Goal: Transaction & Acquisition: Purchase product/service

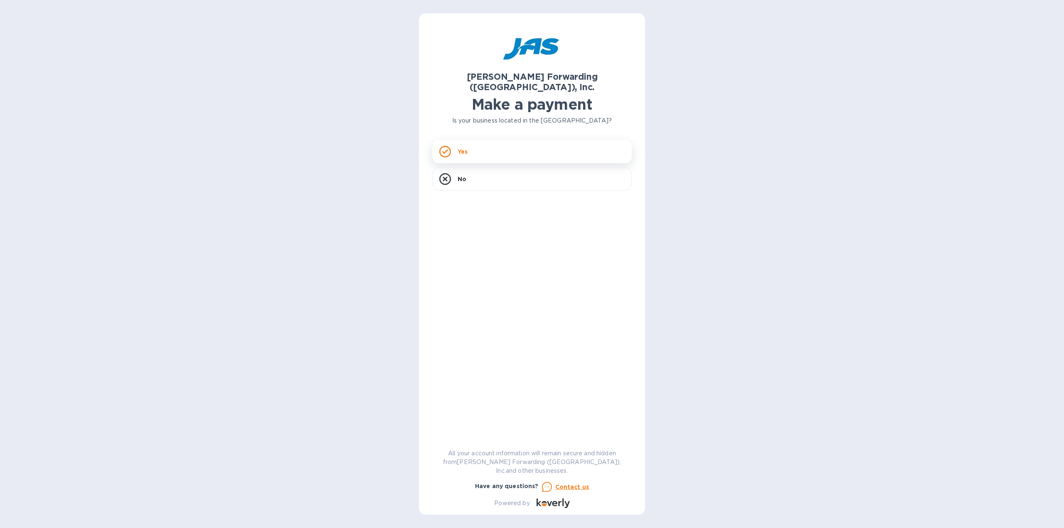
click at [477, 140] on div "Yes" at bounding box center [532, 151] width 200 height 23
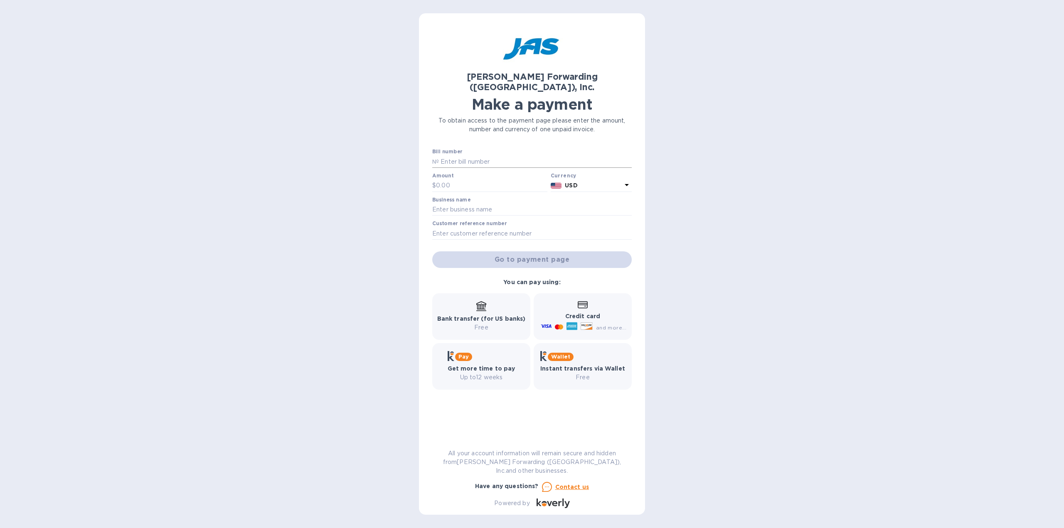
click at [465, 155] on input "text" at bounding box center [535, 161] width 193 height 12
type input "LAX503419198"
click at [453, 180] on input "text" at bounding box center [491, 186] width 111 height 12
type input "375.00"
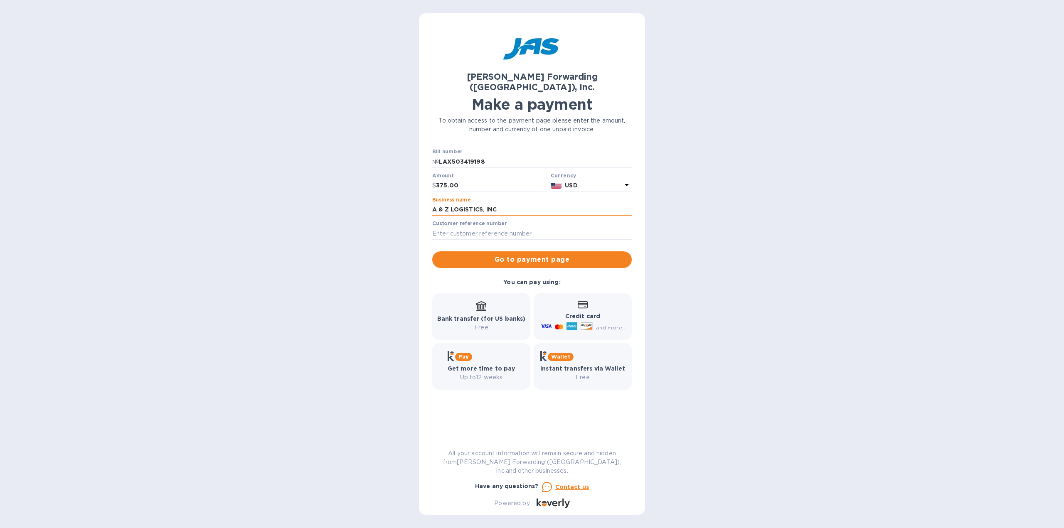
type input "A & Z LOGISTICS, INC"
click at [468, 222] on label "Customer reference number" at bounding box center [469, 224] width 74 height 5
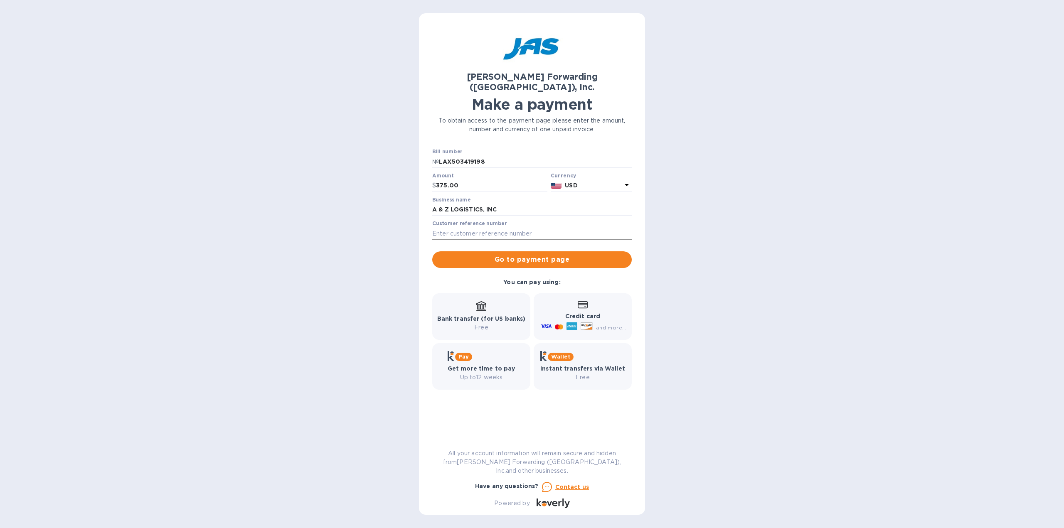
click at [461, 227] on input "text" at bounding box center [532, 233] width 200 height 12
type input "S509196876"
click at [487, 255] on span "Go to payment page" at bounding box center [532, 260] width 186 height 10
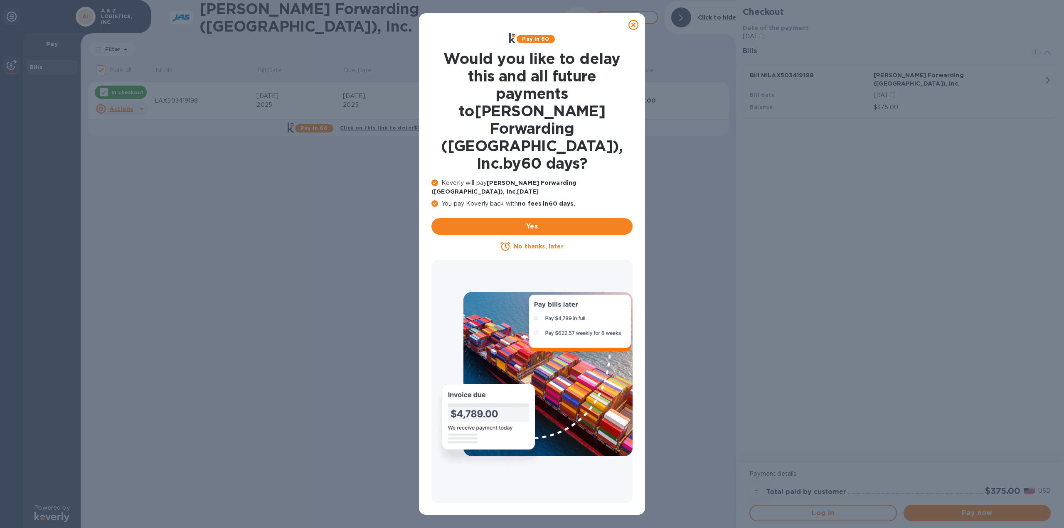
click at [534, 243] on u "No thanks, later" at bounding box center [538, 246] width 49 height 7
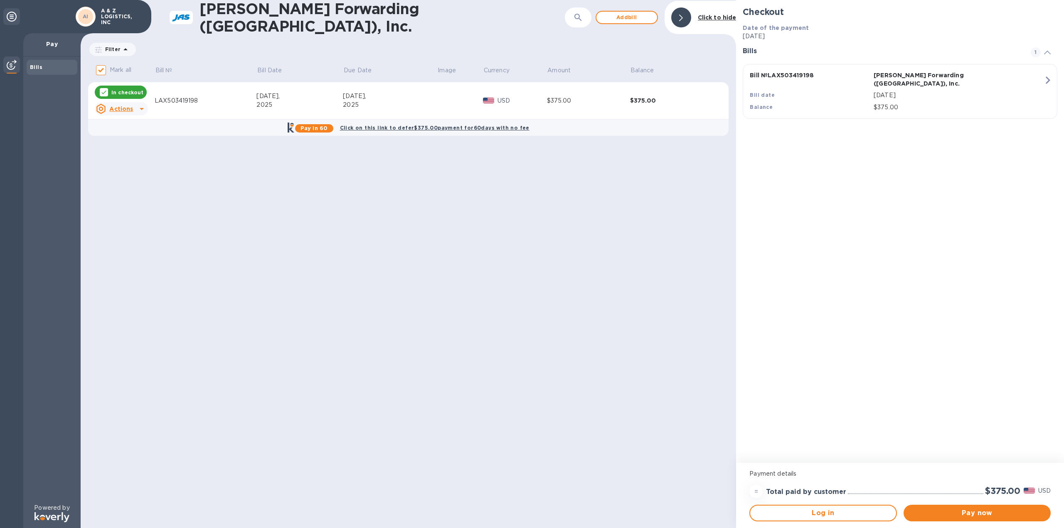
click at [1020, 101] on div "$375.00" at bounding box center [958, 107] width 173 height 12
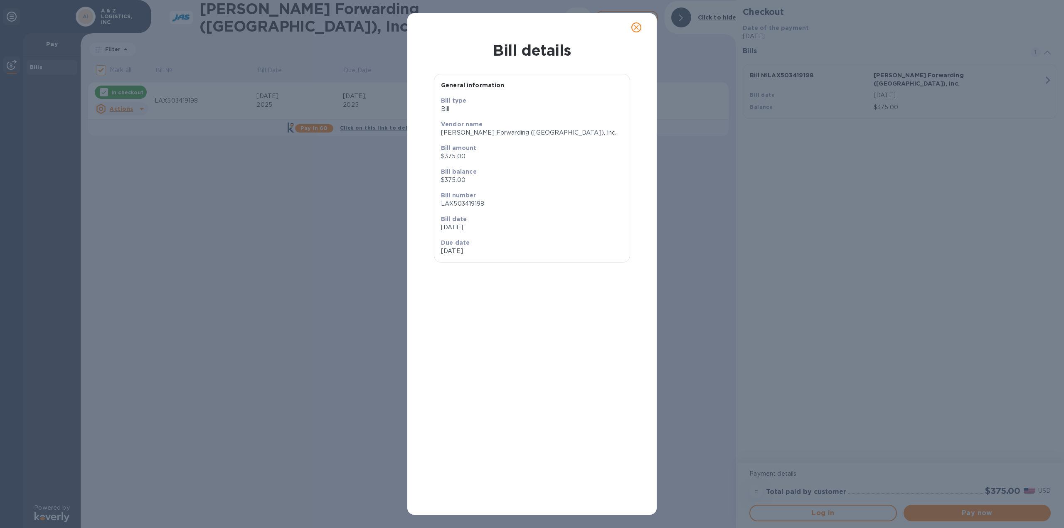
click at [347, 259] on div "Bill details General information Bill type [PERSON_NAME] name [PERSON_NAME] For…" at bounding box center [532, 264] width 1064 height 528
click at [638, 26] on icon "close" at bounding box center [636, 27] width 5 height 5
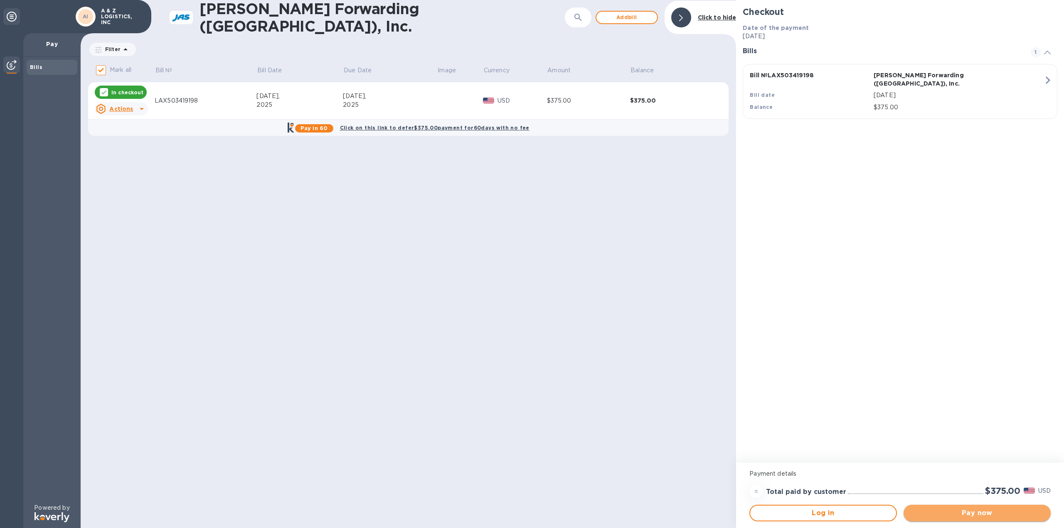
click at [959, 511] on span "Pay now" at bounding box center [977, 513] width 134 height 10
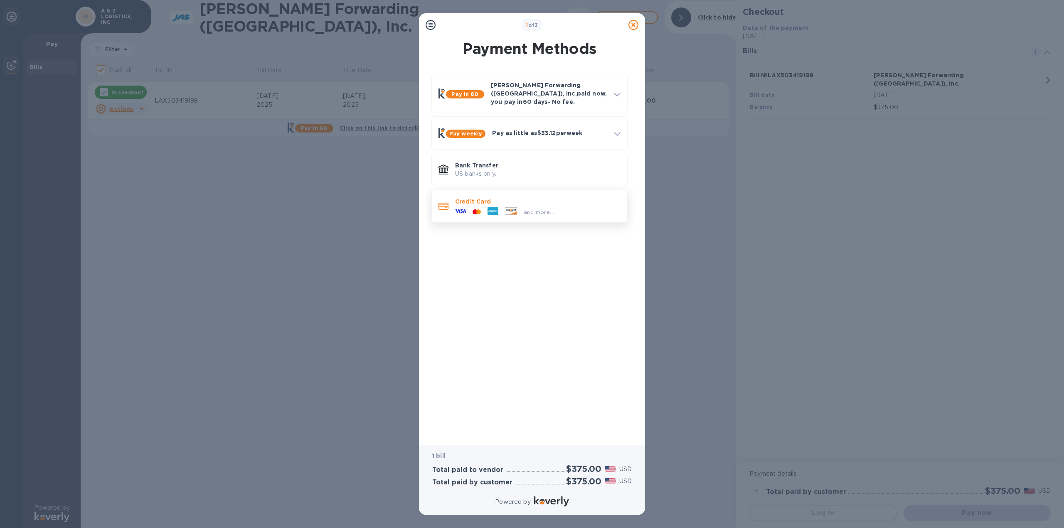
click at [526, 211] on div "and more..." at bounding box center [505, 212] width 106 height 12
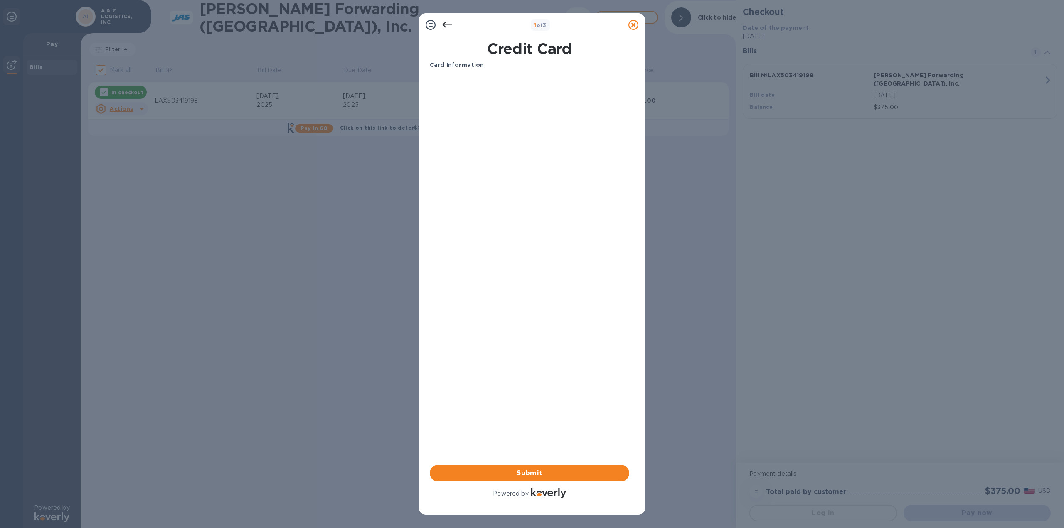
click at [434, 22] on icon at bounding box center [431, 25] width 10 height 10
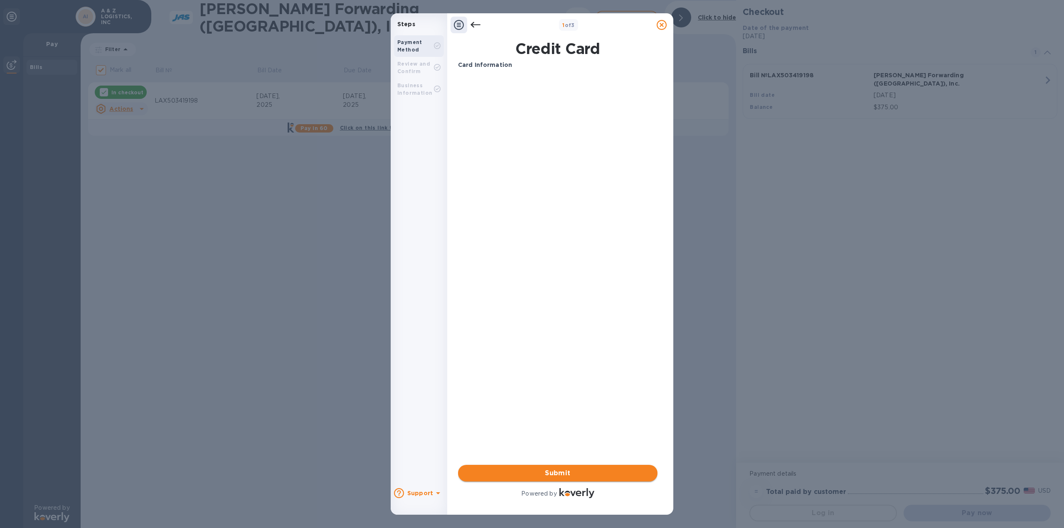
click at [551, 478] on span "Submit" at bounding box center [558, 473] width 186 height 10
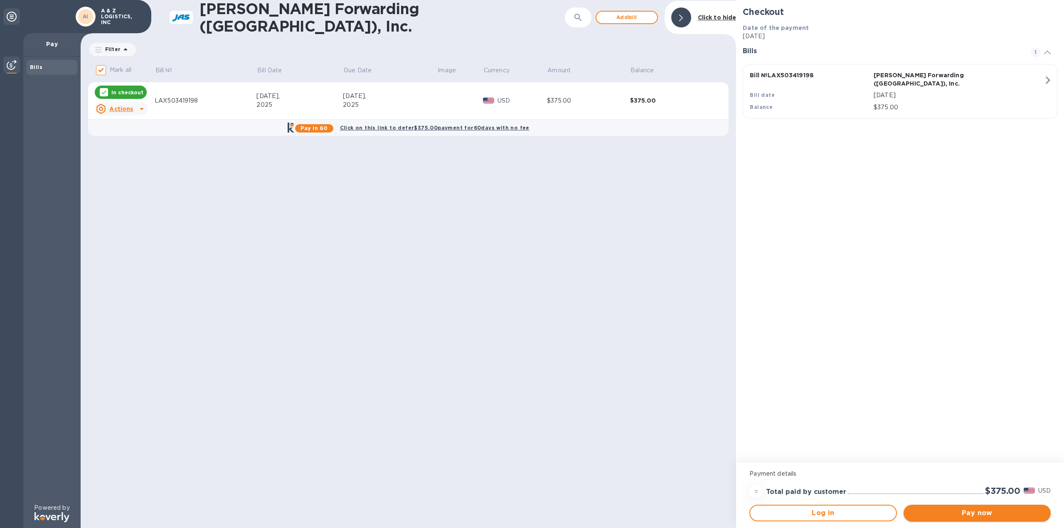
click at [959, 514] on span "Pay now" at bounding box center [977, 513] width 134 height 10
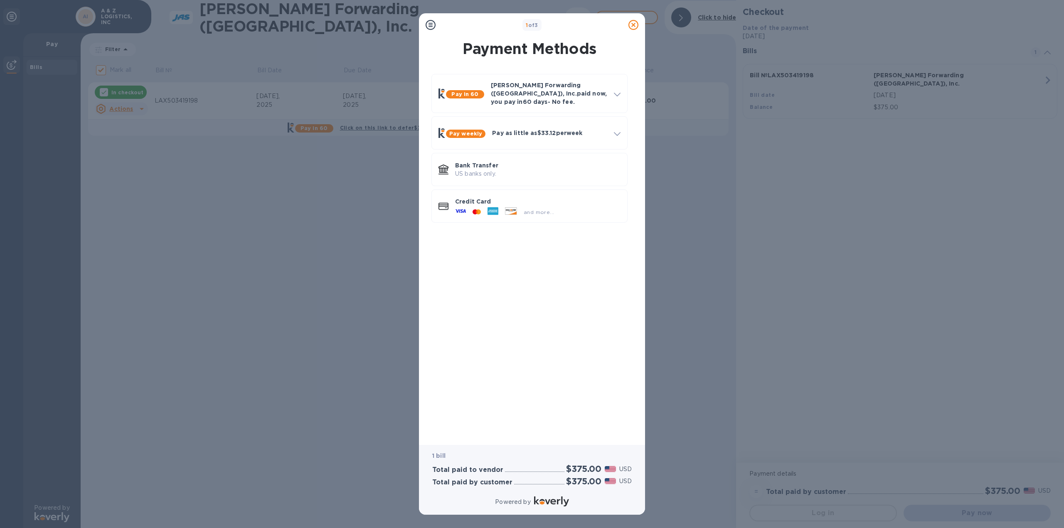
click at [365, 157] on div "1 of 3 Payment Methods Pay in 60 [PERSON_NAME] Forwarding ([GEOGRAPHIC_DATA]), …" at bounding box center [532, 264] width 1064 height 528
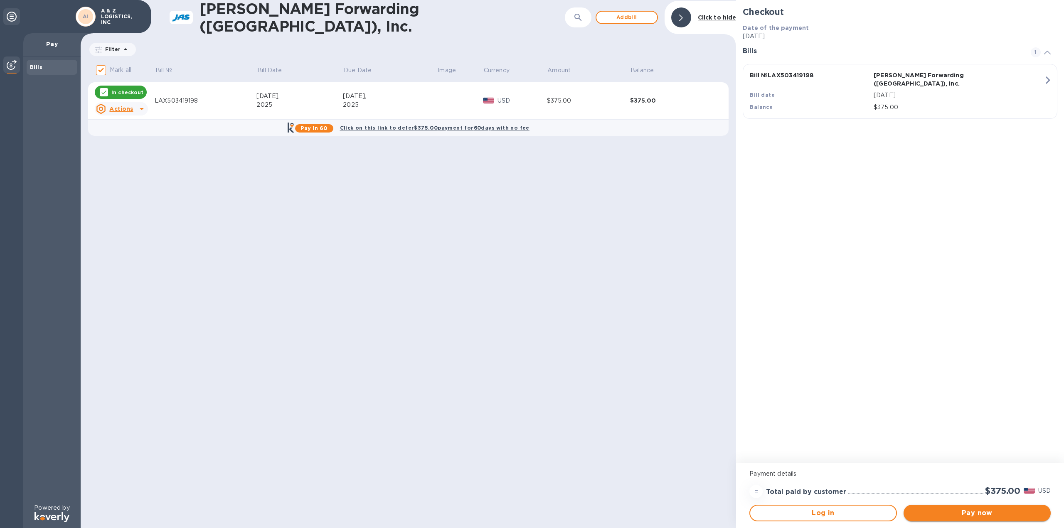
click at [1006, 513] on span "Pay now" at bounding box center [977, 513] width 134 height 10
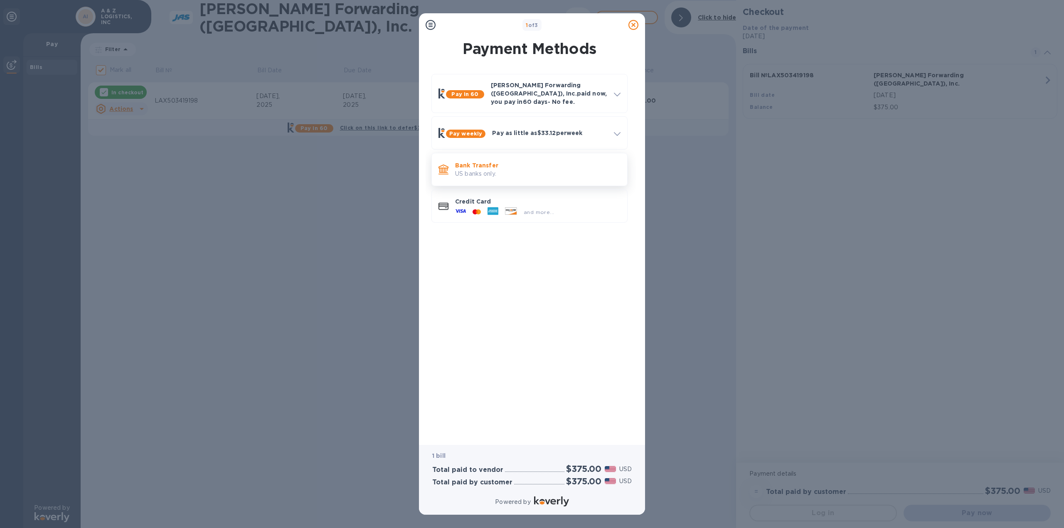
click at [498, 170] on p "US banks only." at bounding box center [537, 174] width 165 height 9
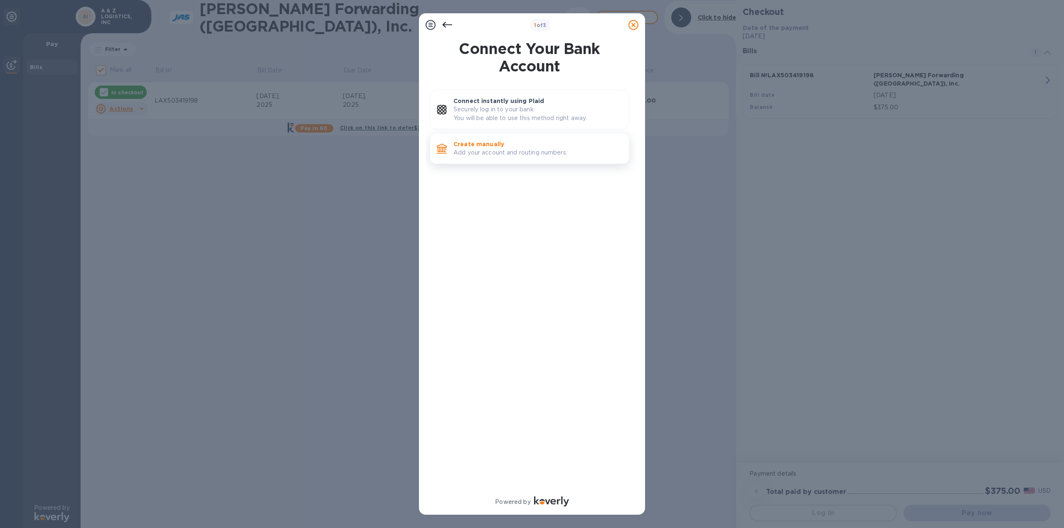
click at [503, 153] on p "Add your account and routing numbers." at bounding box center [537, 152] width 169 height 9
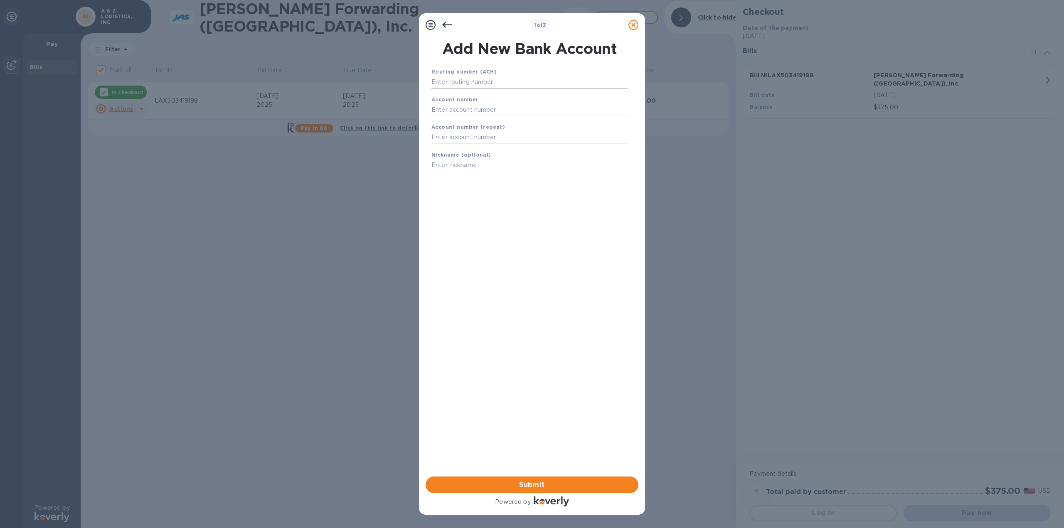
click at [484, 82] on input "text" at bounding box center [529, 82] width 196 height 12
paste input "322271627"
type input "322271627"
paste input "396626951"
type input "396626951"
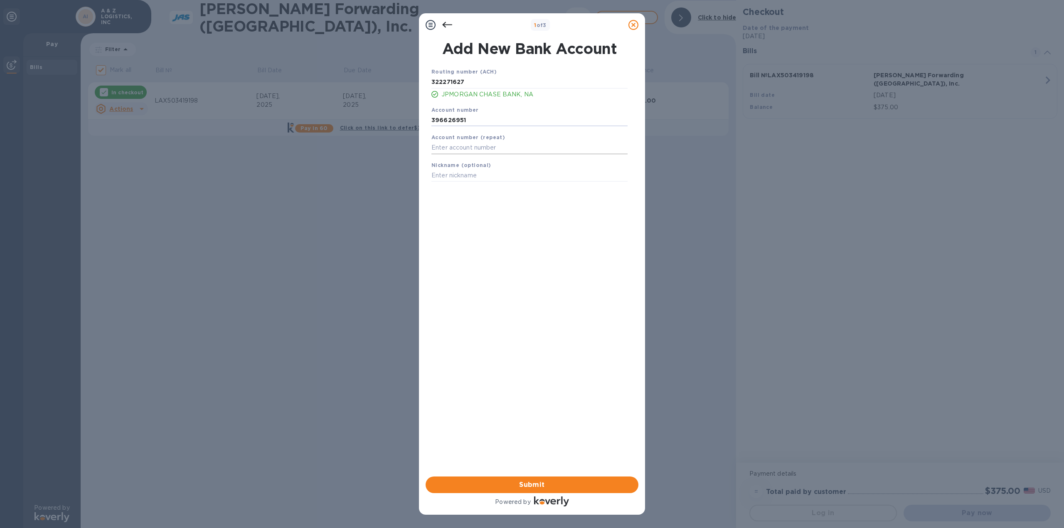
click at [477, 147] on input "text" at bounding box center [529, 148] width 196 height 12
type input "396626951"
click at [455, 180] on input "text" at bounding box center [529, 176] width 196 height 12
type input "a"
type input "AZ LOGISTICS"
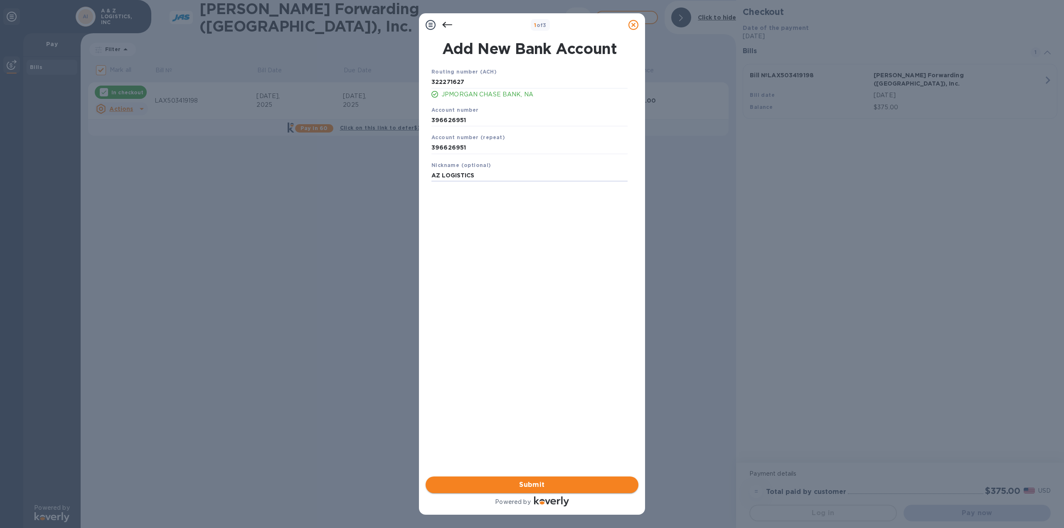
click at [521, 484] on span "Submit" at bounding box center [532, 485] width 200 height 10
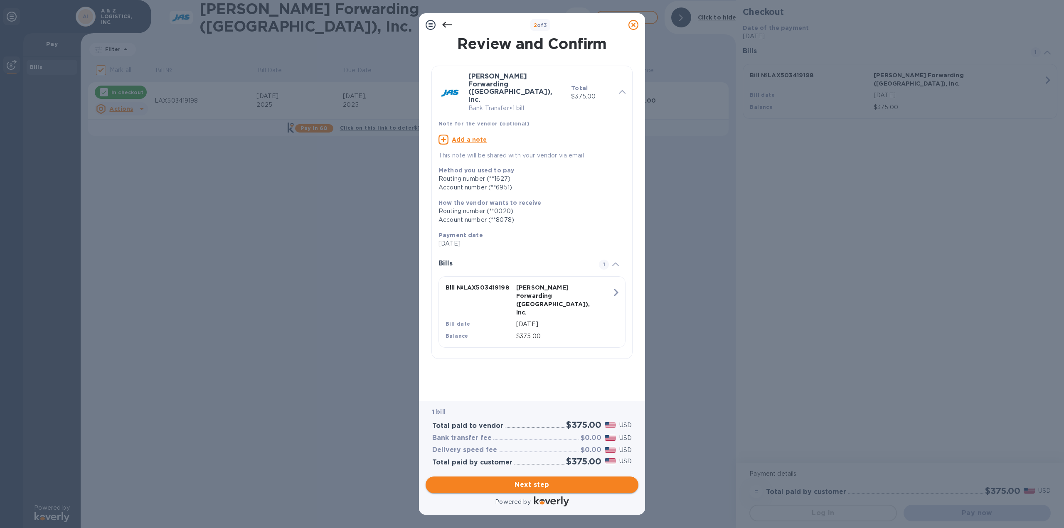
click at [546, 485] on span "Next step" at bounding box center [532, 485] width 200 height 10
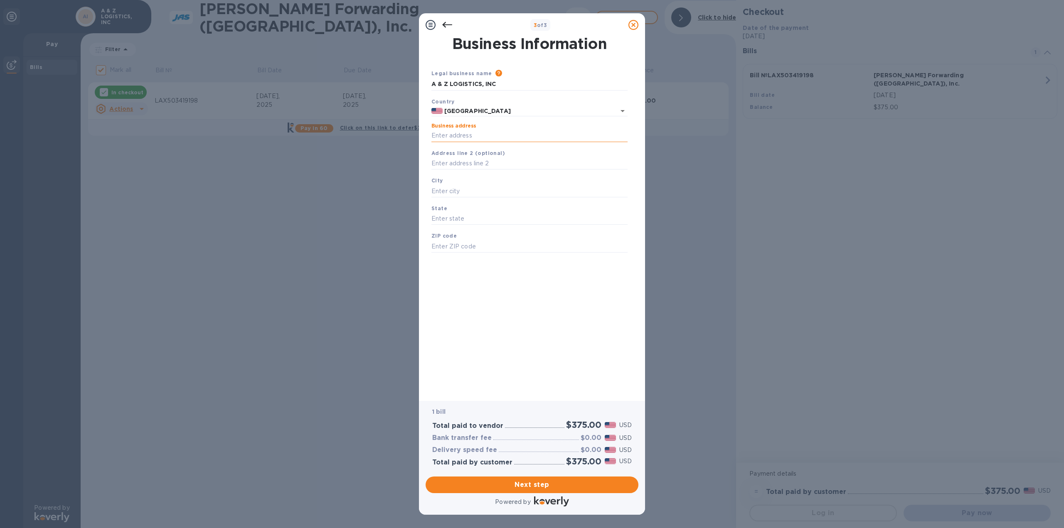
click at [481, 131] on input "Business address" at bounding box center [529, 136] width 196 height 12
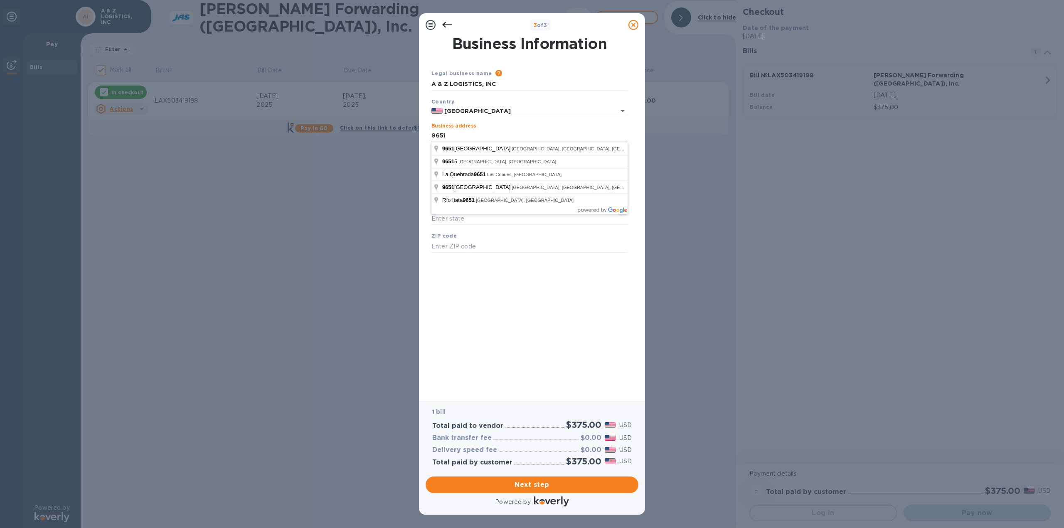
type input "[STREET_ADDRESS]"
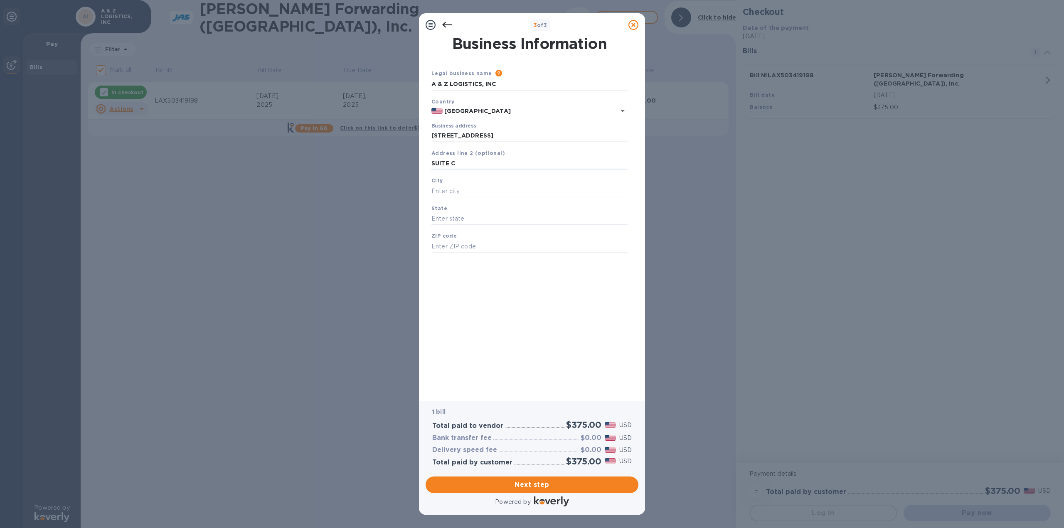
type input "SUITE C"
type input "[GEOGRAPHIC_DATA]"
type input "CA"
type input "92154"
click at [563, 485] on span "Next step" at bounding box center [532, 485] width 200 height 10
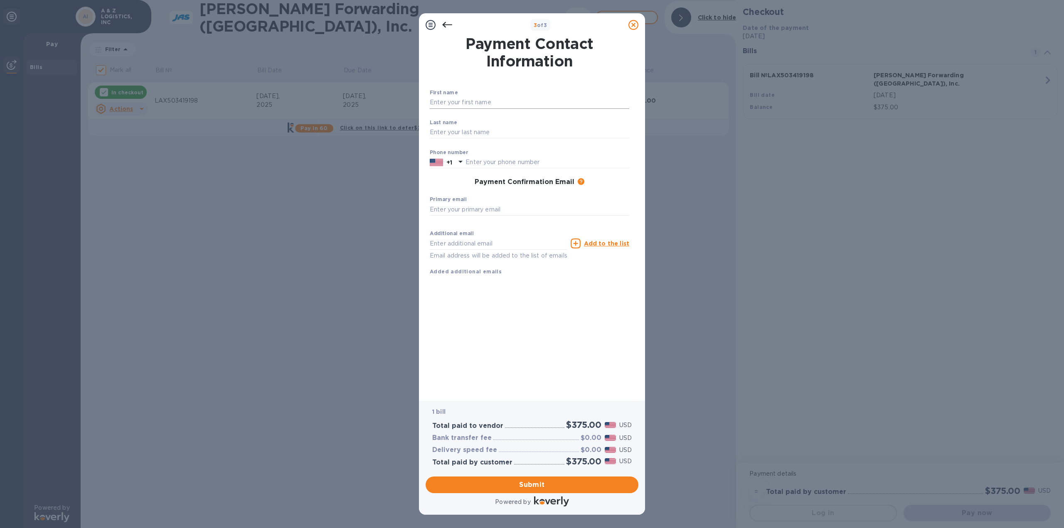
click at [469, 100] on input "text" at bounding box center [530, 102] width 200 height 12
type input "A"
type input "[PERSON_NAME]"
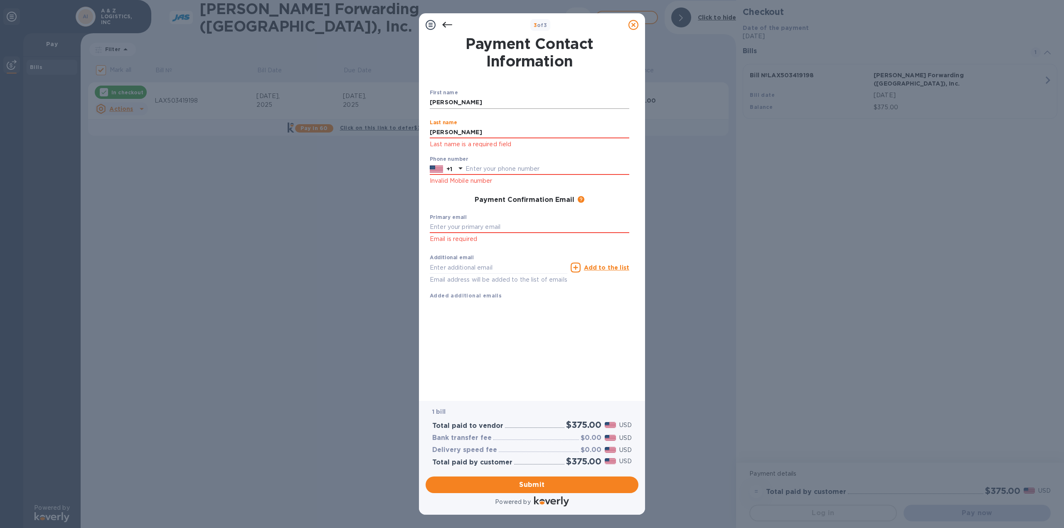
type input "[PERSON_NAME]"
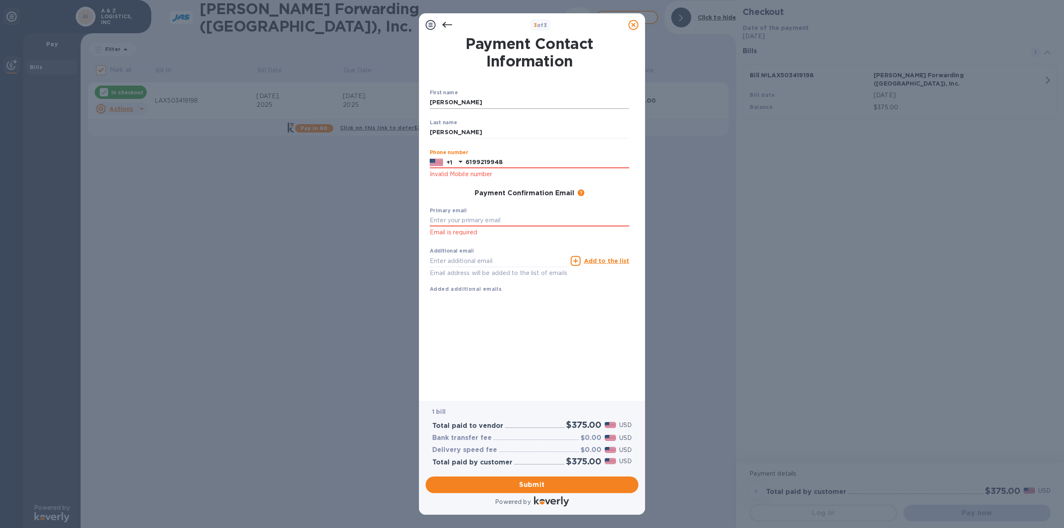
type input "6199219948"
type input "[EMAIL_ADDRESS][DOMAIN_NAME]"
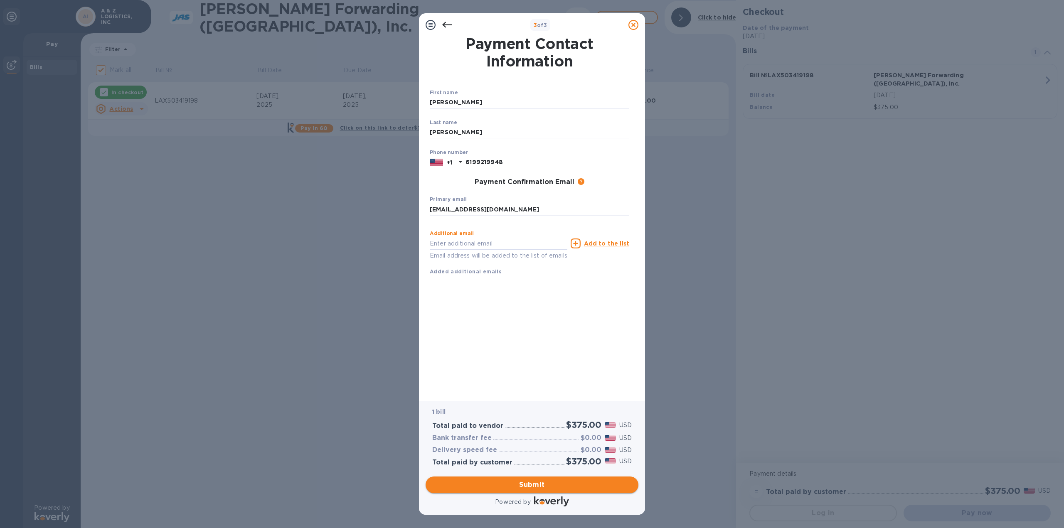
click at [542, 489] on span "Submit" at bounding box center [532, 485] width 200 height 10
checkbox input "false"
